Goal: Task Accomplishment & Management: Use online tool/utility

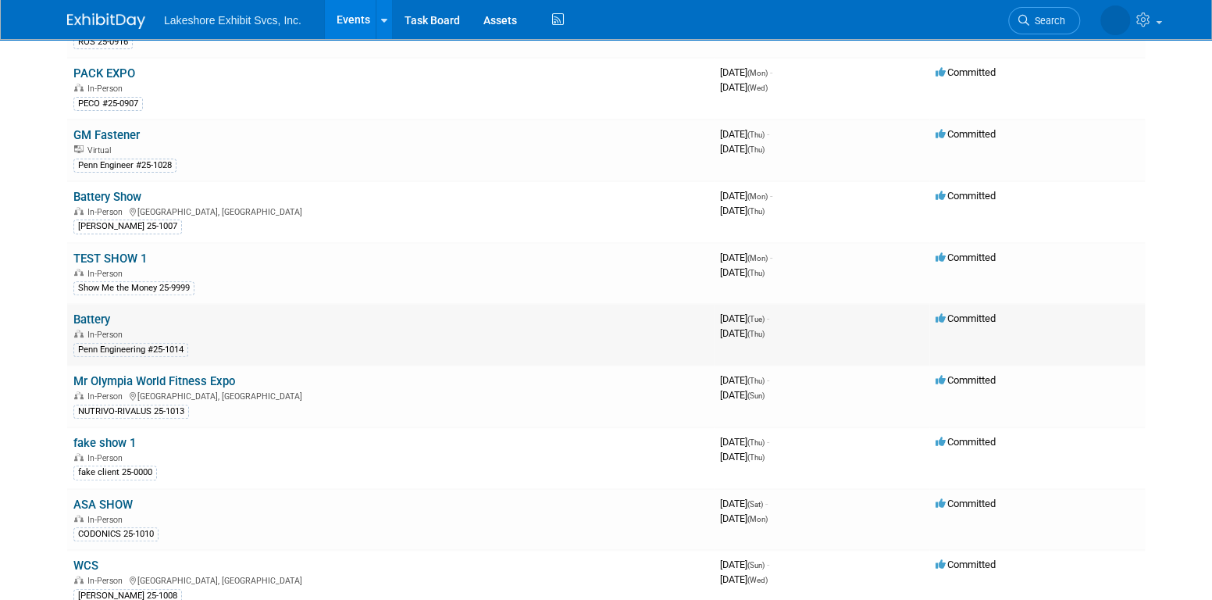
scroll to position [183, 0]
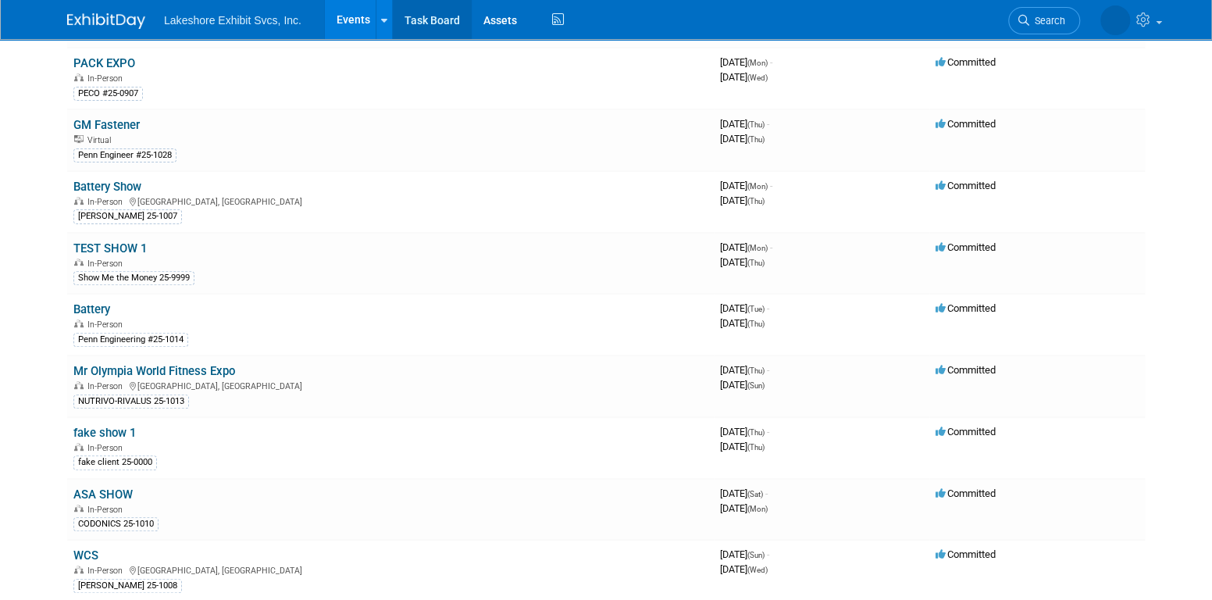
click at [432, 20] on link "Task Board" at bounding box center [432, 19] width 79 height 39
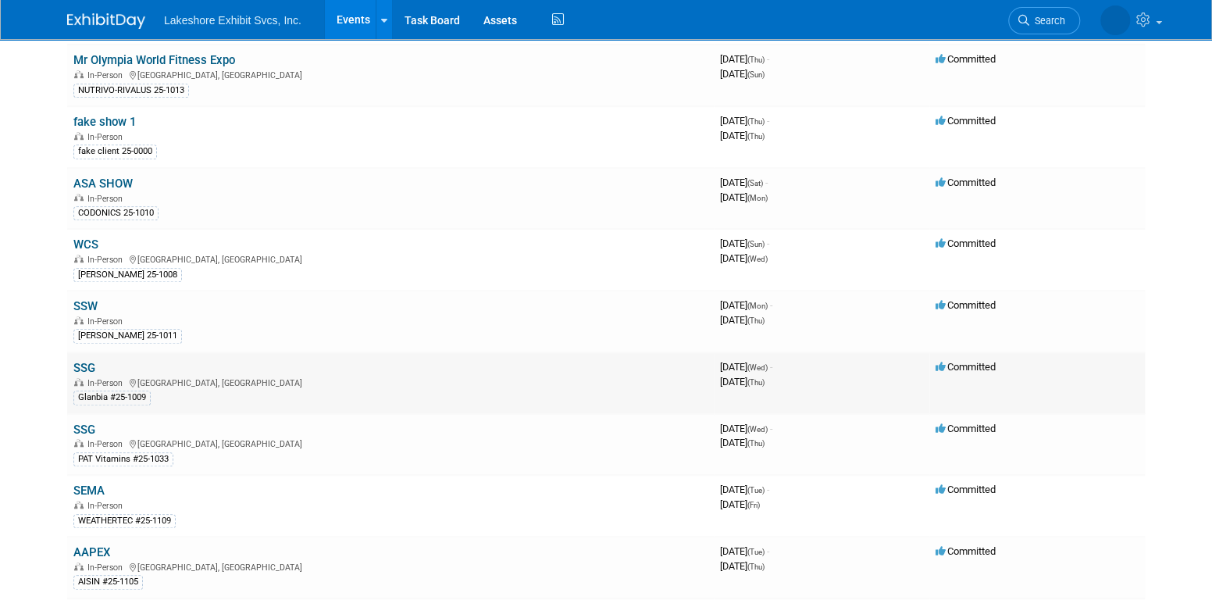
scroll to position [469, 0]
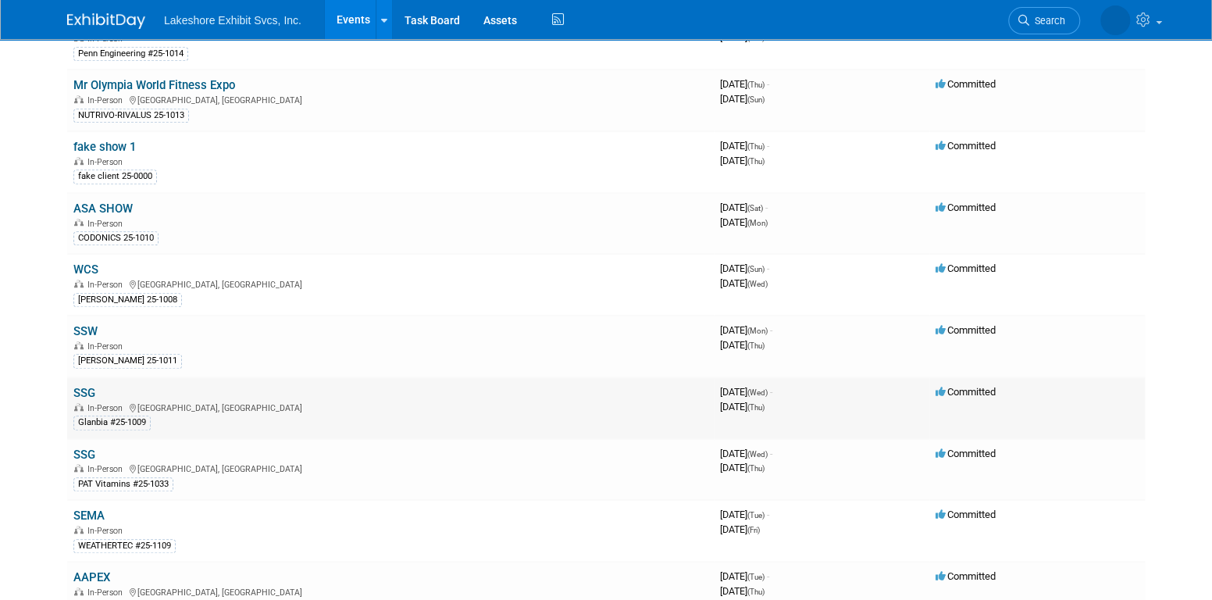
click at [81, 386] on link "SSG" at bounding box center [84, 393] width 22 height 14
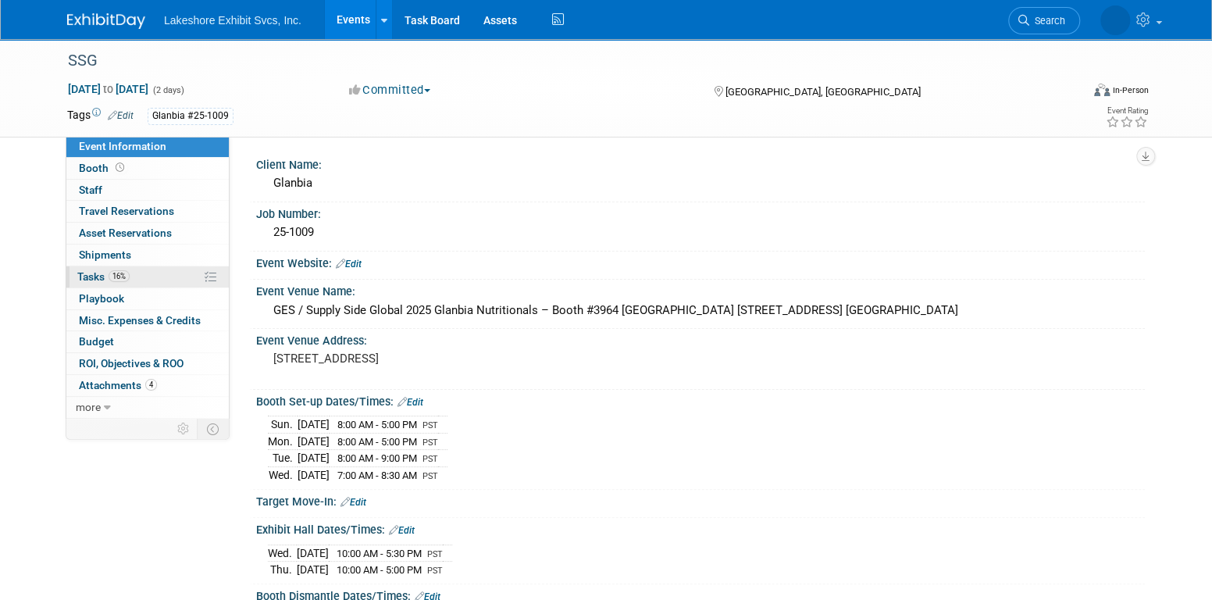
click at [145, 273] on link "16% Tasks 16%" at bounding box center [147, 276] width 162 height 21
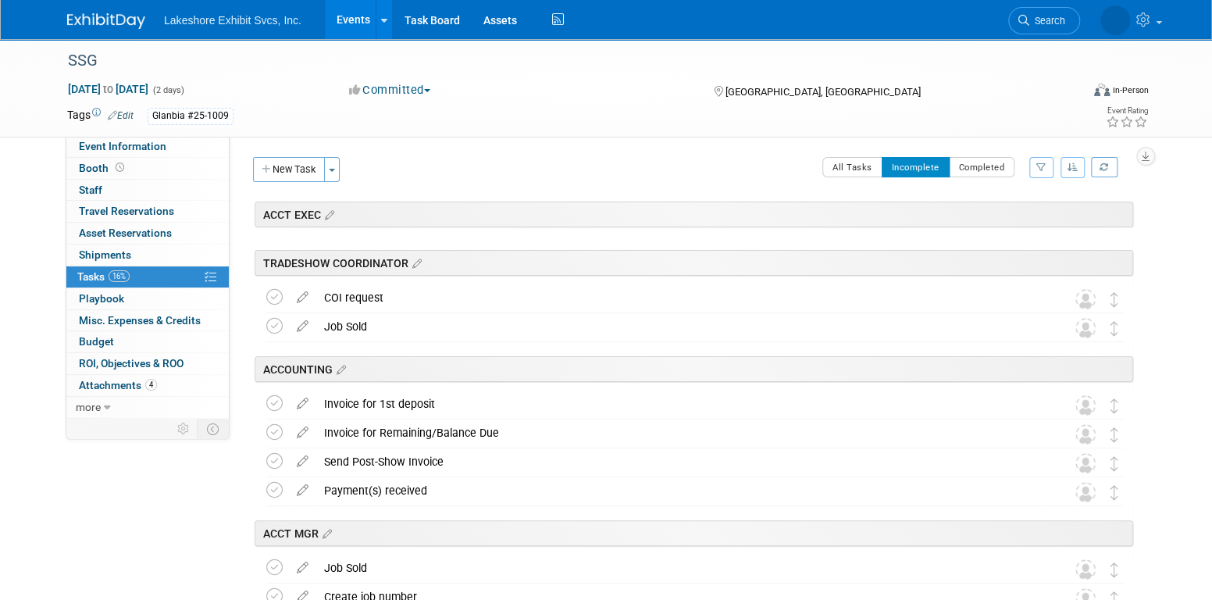
click at [1044, 167] on icon "button" at bounding box center [1042, 166] width 10 height 9
click at [703, 145] on div "Client Name: [GEOGRAPHIC_DATA] Job Number: 25-1009 Event Website: Edit Event Ve…" at bounding box center [688, 276] width 916 height 280
click at [984, 170] on button "Completed" at bounding box center [982, 167] width 66 height 20
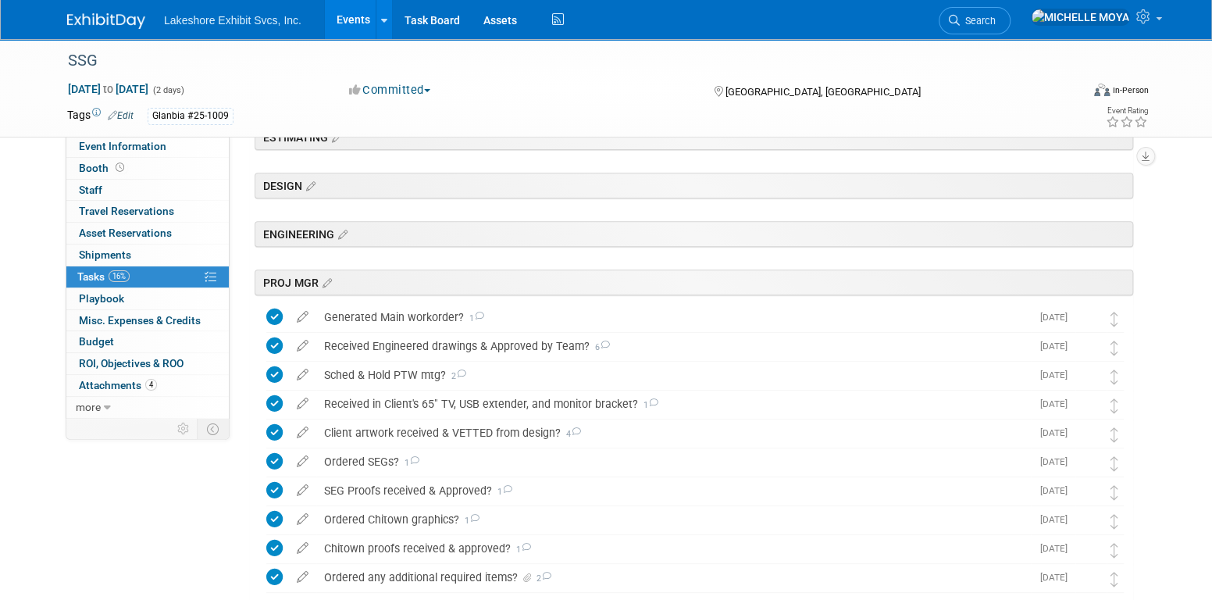
scroll to position [547, 0]
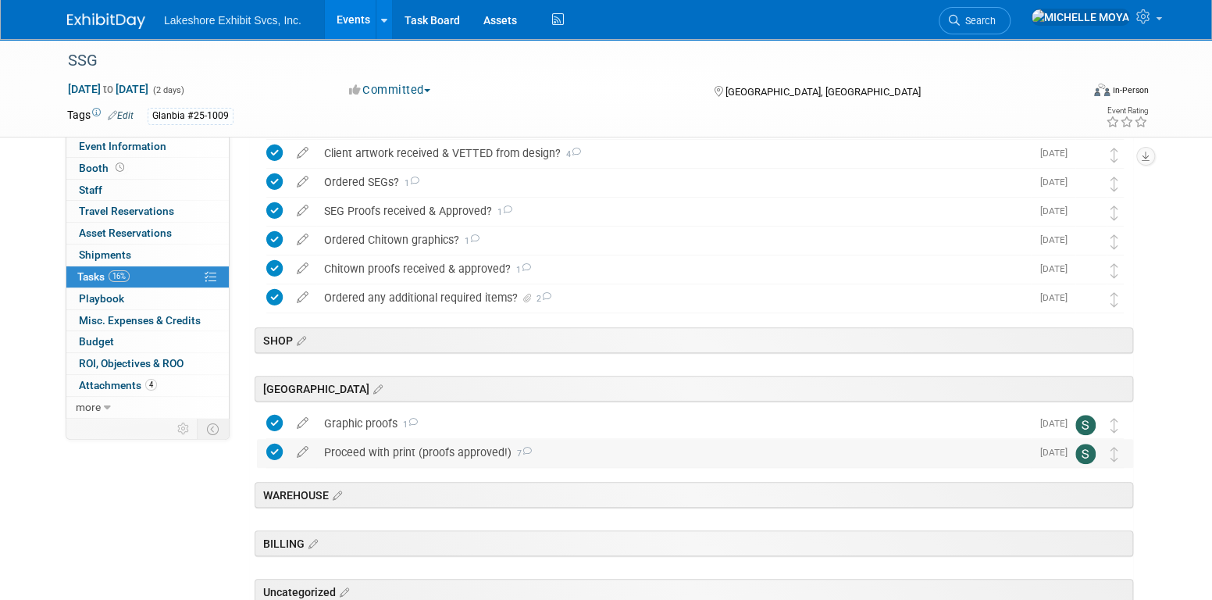
click at [402, 450] on div "Proceed with print (proofs approved!) 7" at bounding box center [673, 452] width 715 height 27
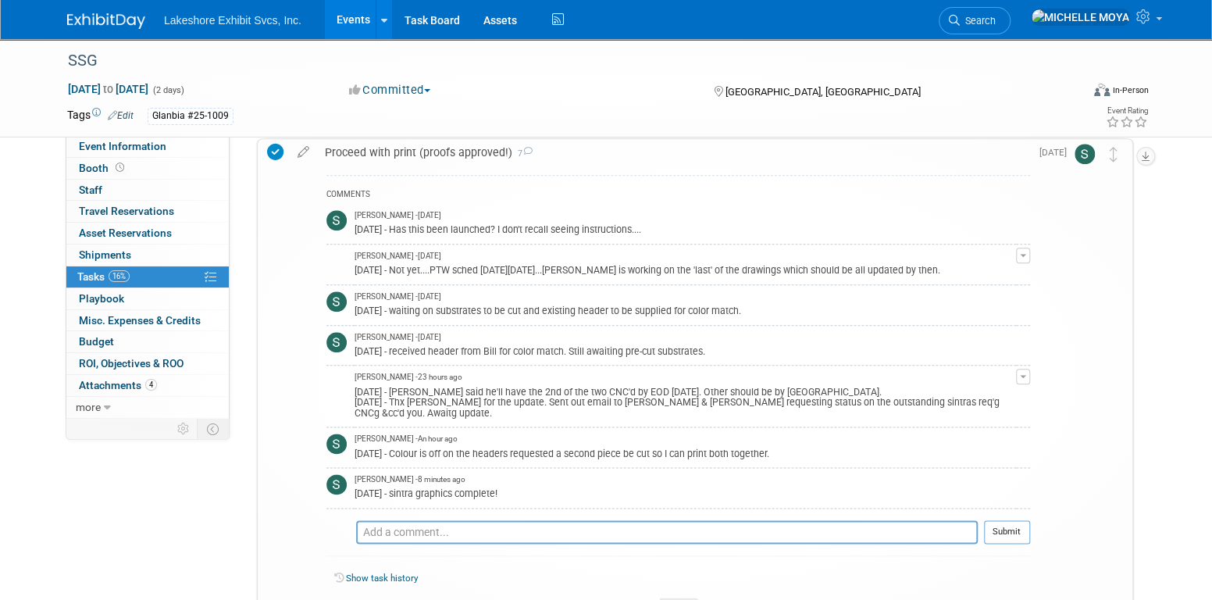
scroll to position [937, 0]
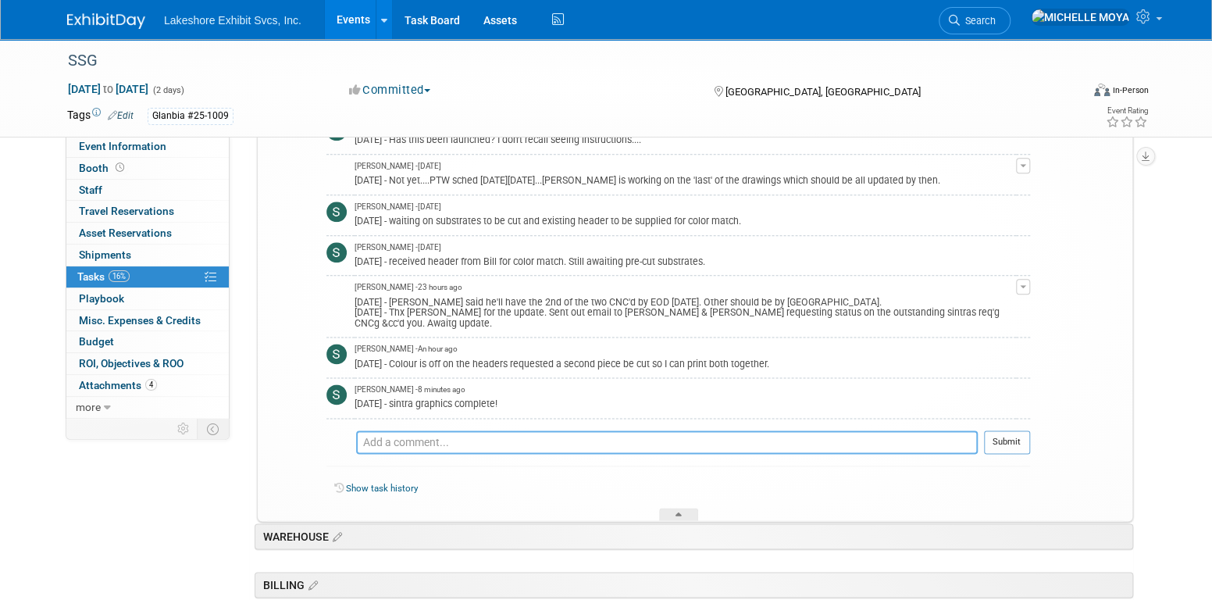
click at [517, 430] on textarea at bounding box center [667, 441] width 622 height 23
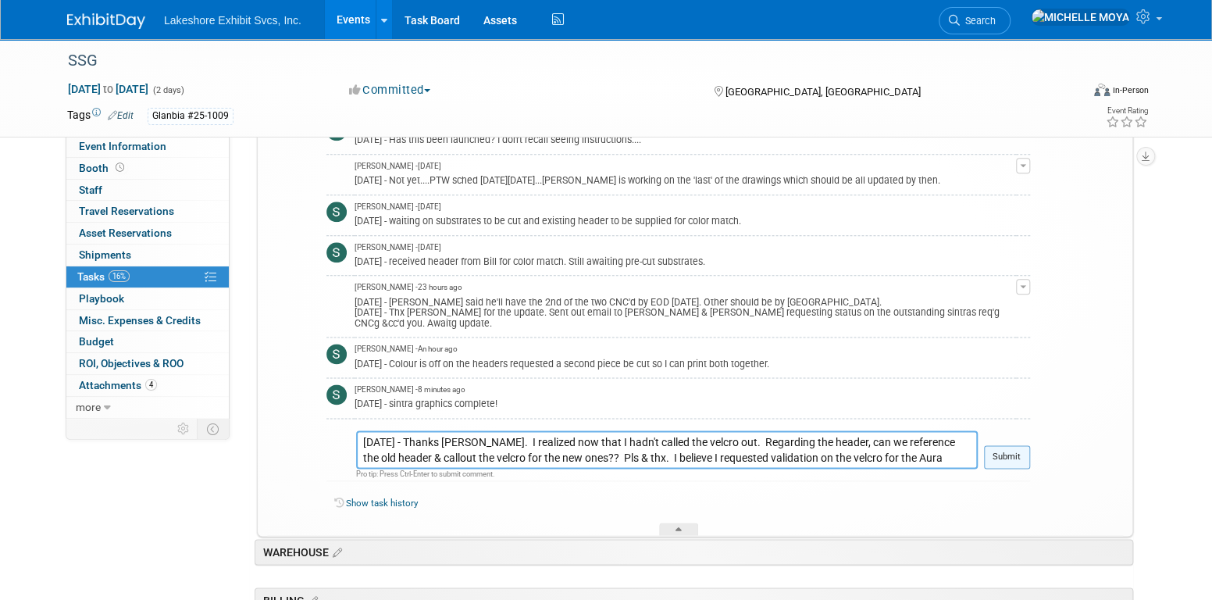
type textarea "[DATE] - Thanks [PERSON_NAME]. I realized now that I hadn't called the velcro o…"
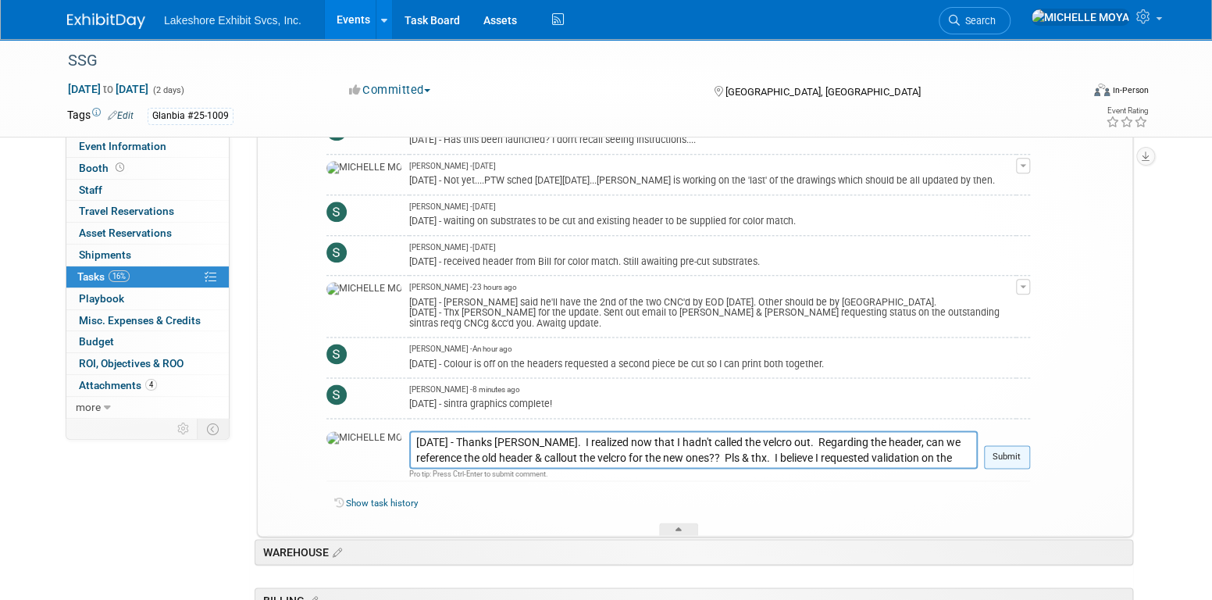
click at [1010, 448] on button "Submit" at bounding box center [1007, 456] width 46 height 23
